Goal: Task Accomplishment & Management: Manage account settings

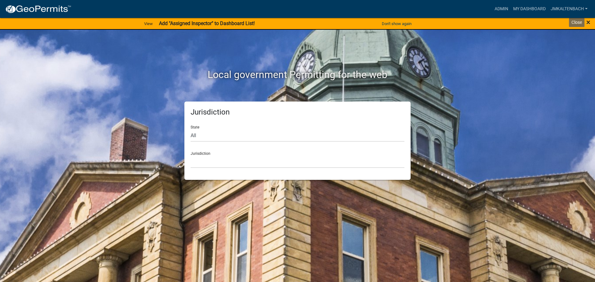
click at [590, 22] on span "×" at bounding box center [588, 22] width 4 height 9
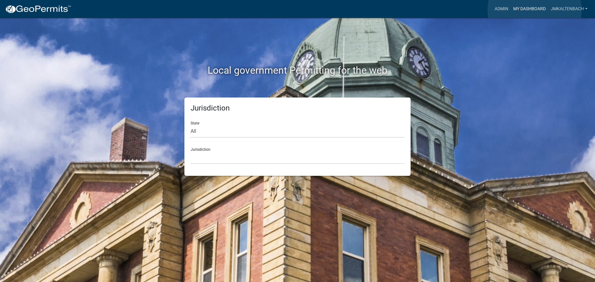
click at [534, 10] on link "My Dashboard" at bounding box center [528, 9] width 37 height 12
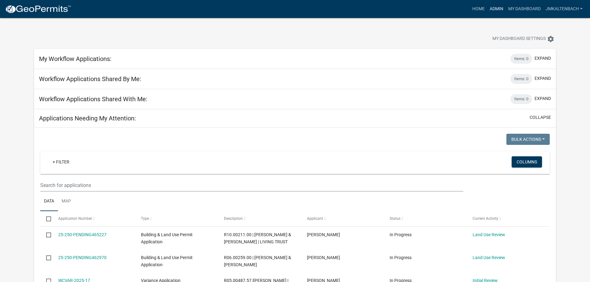
click at [496, 9] on link "Admin" at bounding box center [496, 9] width 19 height 12
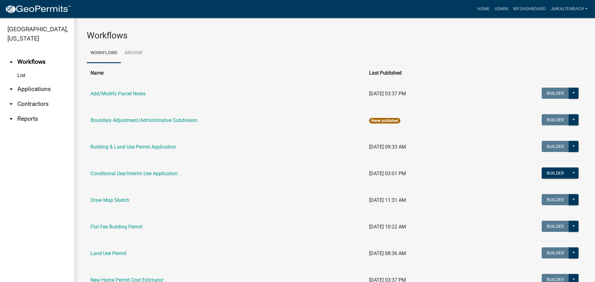
click at [119, 168] on td "Conditional Use/Interim Use Application" at bounding box center [226, 173] width 278 height 27
click at [119, 172] on link "Conditional Use/Interim Use Application" at bounding box center [133, 174] width 87 height 6
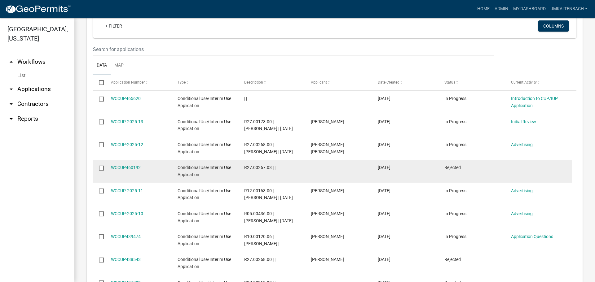
scroll to position [264, 0]
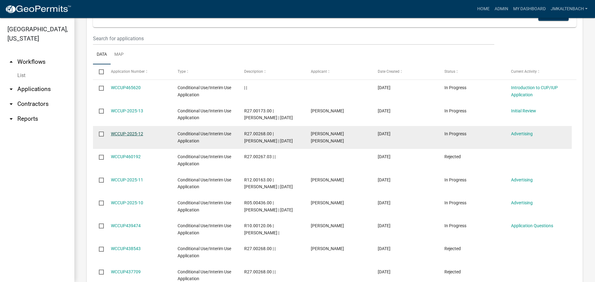
click at [129, 136] on link "WCCUP-2025-12" at bounding box center [127, 133] width 32 height 5
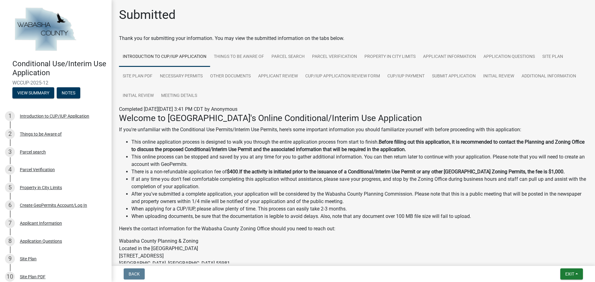
click at [433, 14] on div "Submitted" at bounding box center [353, 17] width 468 height 20
click at [187, 99] on link "Meeting Details" at bounding box center [178, 96] width 43 height 20
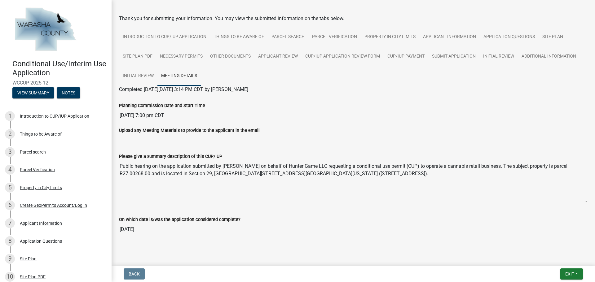
scroll to position [28, 0]
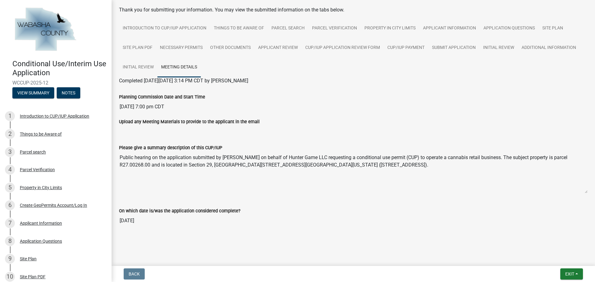
drag, startPoint x: 282, startPoint y: 156, endPoint x: 497, endPoint y: 159, distance: 215.2
click at [497, 159] on textarea "Public hearing on the application submitted by [PERSON_NAME] on behalf of Hunte…" at bounding box center [353, 172] width 468 height 42
click at [569, 272] on span "Exit" at bounding box center [569, 274] width 9 height 5
click at [546, 256] on button "Save & Exit" at bounding box center [558, 258] width 50 height 15
